Goal: Task Accomplishment & Management: Manage account settings

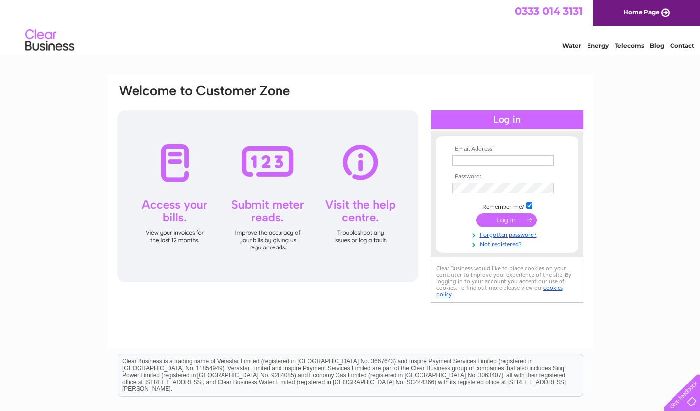
type input "[EMAIL_ADDRESS][DOMAIN_NAME]"
click at [504, 216] on input "submit" at bounding box center [507, 220] width 60 height 14
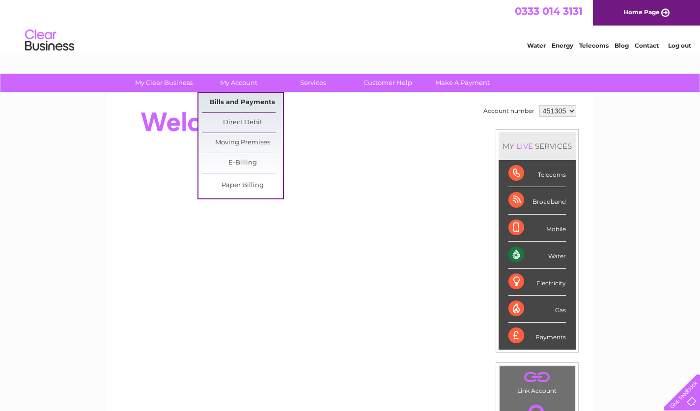
click at [246, 105] on link "Bills and Payments" at bounding box center [242, 103] width 81 height 20
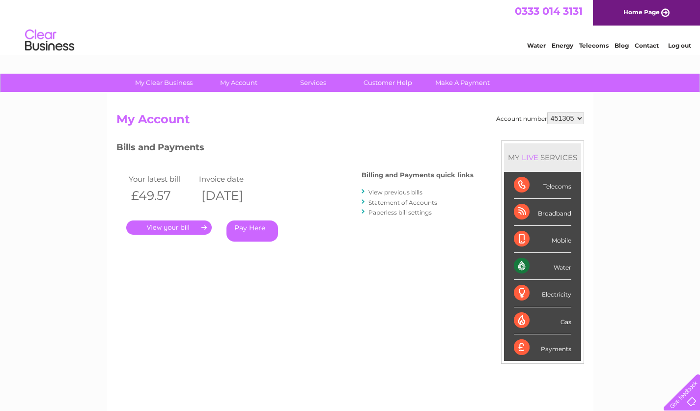
click at [185, 226] on link "." at bounding box center [168, 228] width 85 height 14
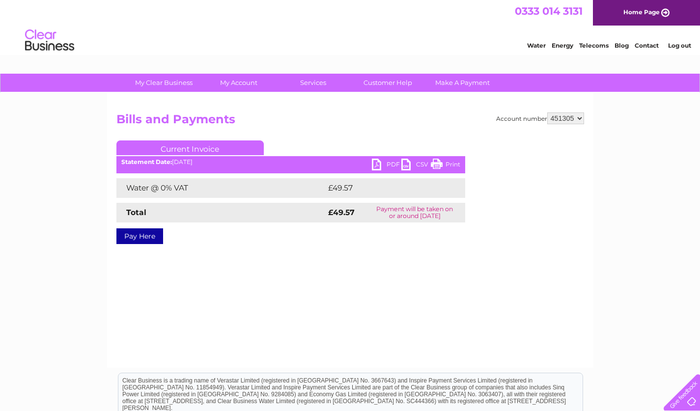
click at [390, 162] on link "PDF" at bounding box center [386, 166] width 29 height 14
